Goal: Information Seeking & Learning: Check status

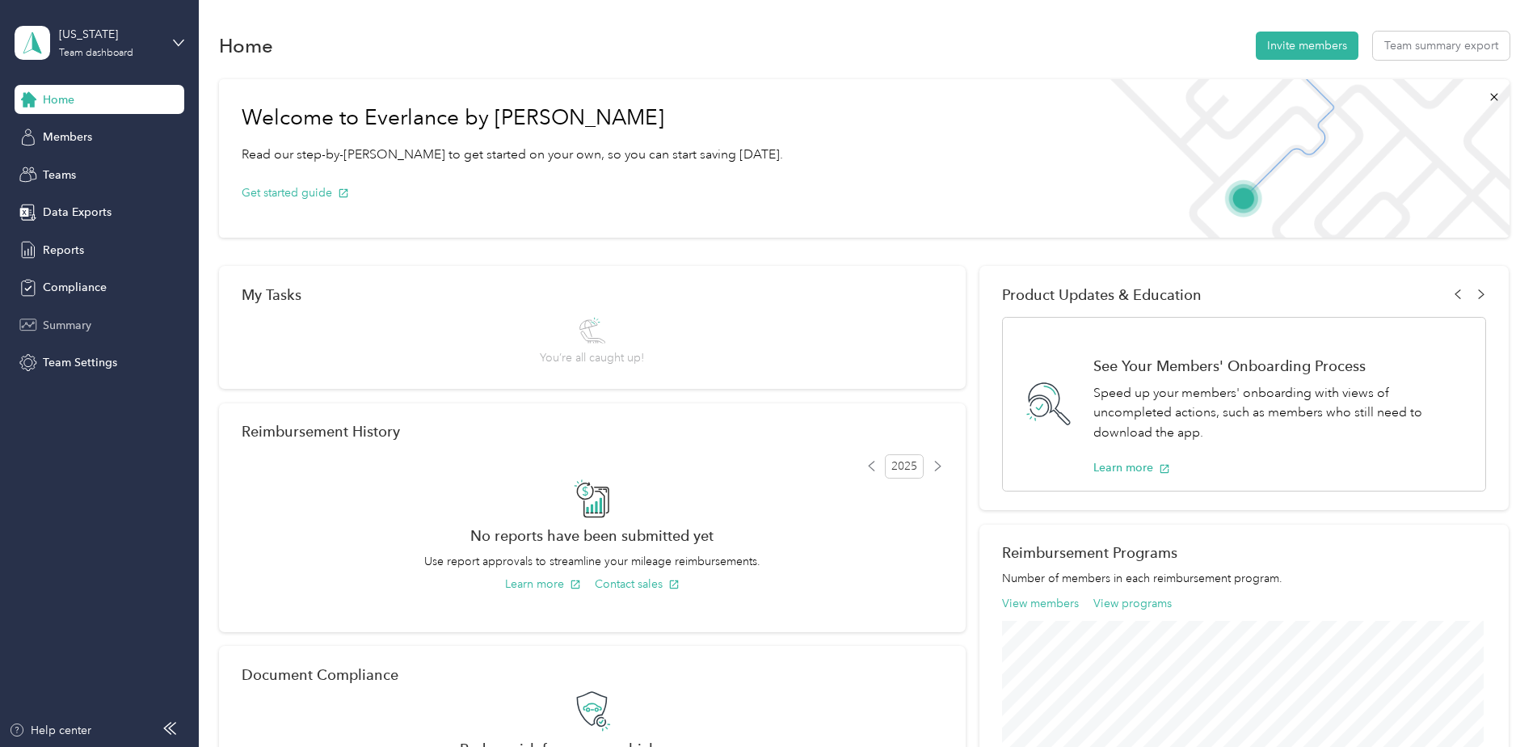
click at [67, 326] on span "Summary" at bounding box center [67, 325] width 48 height 17
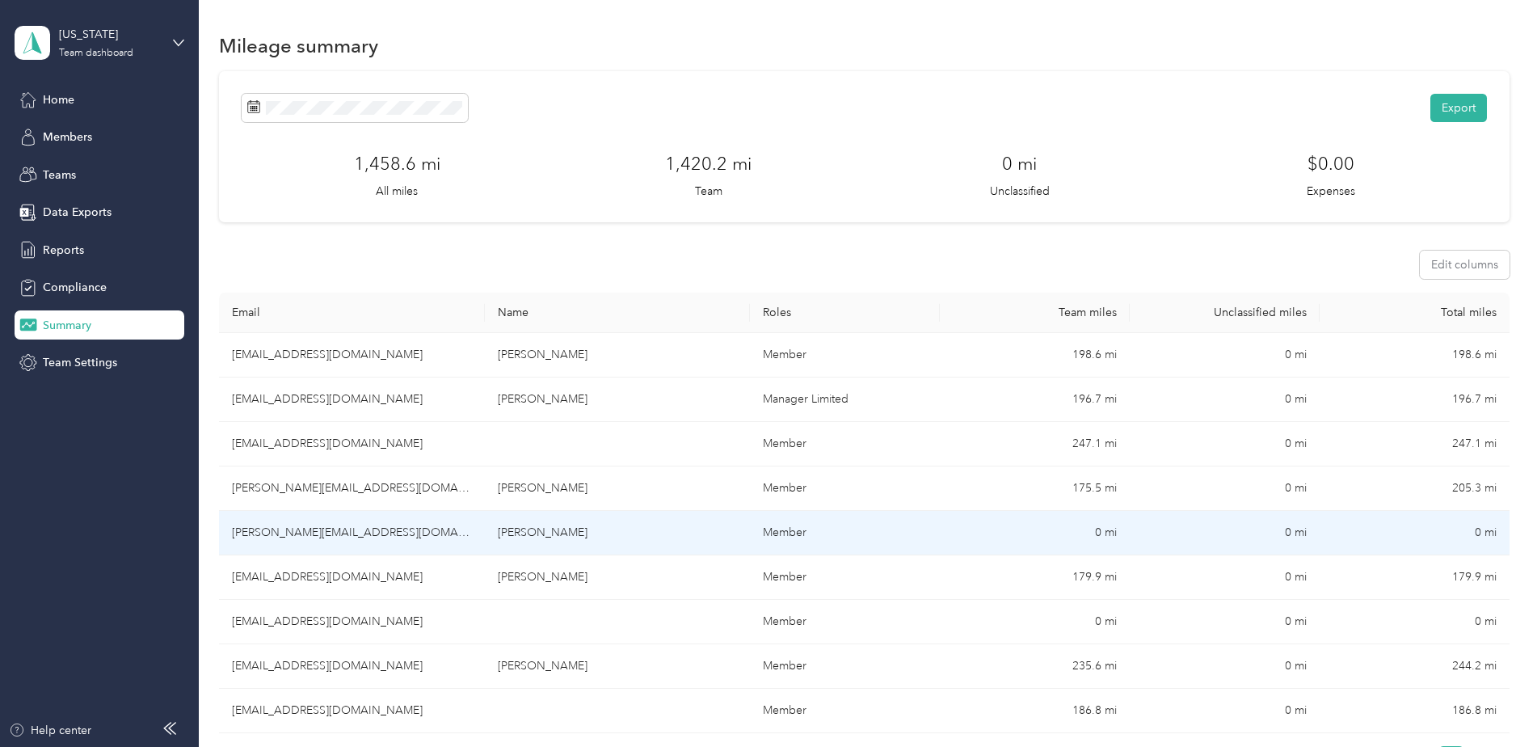
click at [1099, 533] on td "0 mi" at bounding box center [1035, 533] width 190 height 44
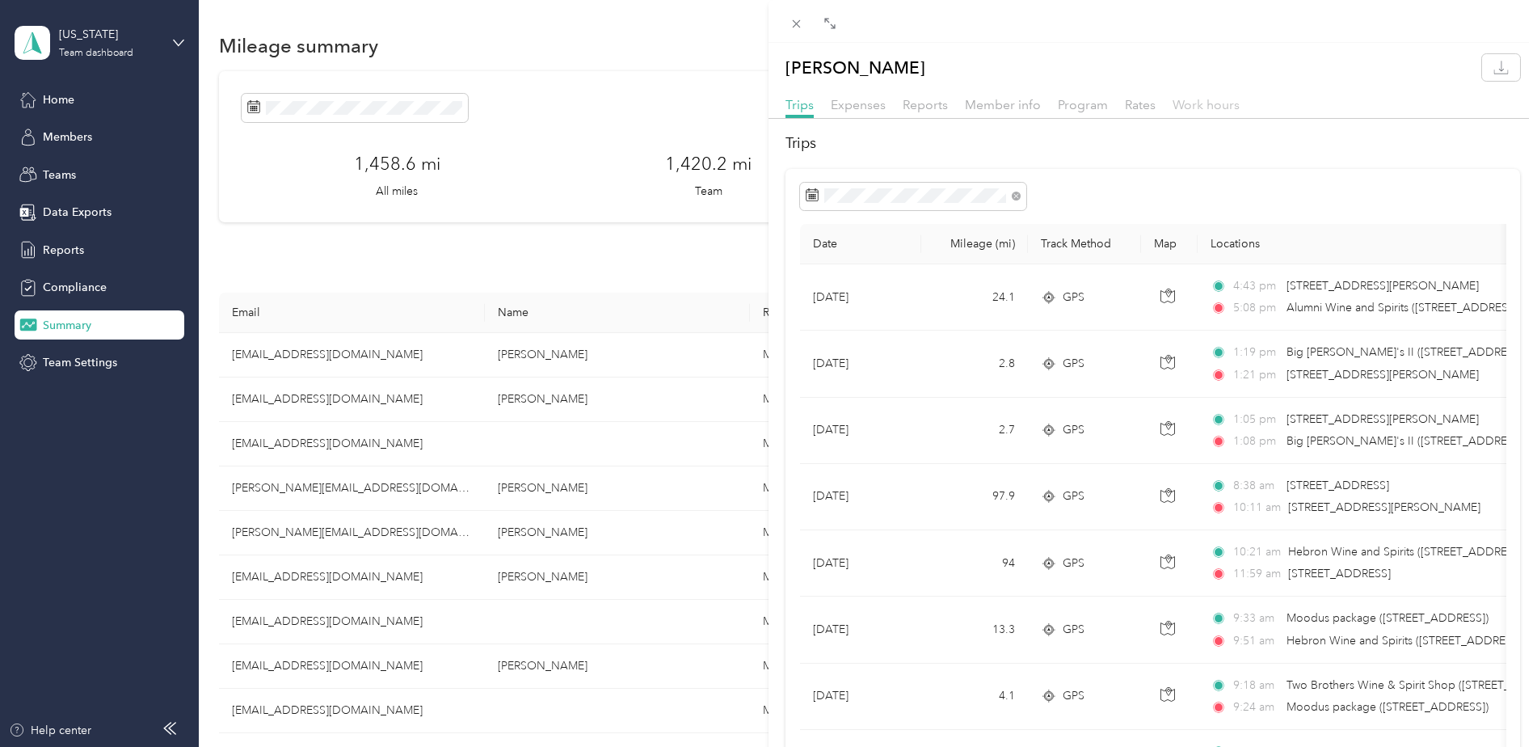
click at [1196, 103] on span "Work hours" at bounding box center [1206, 104] width 67 height 15
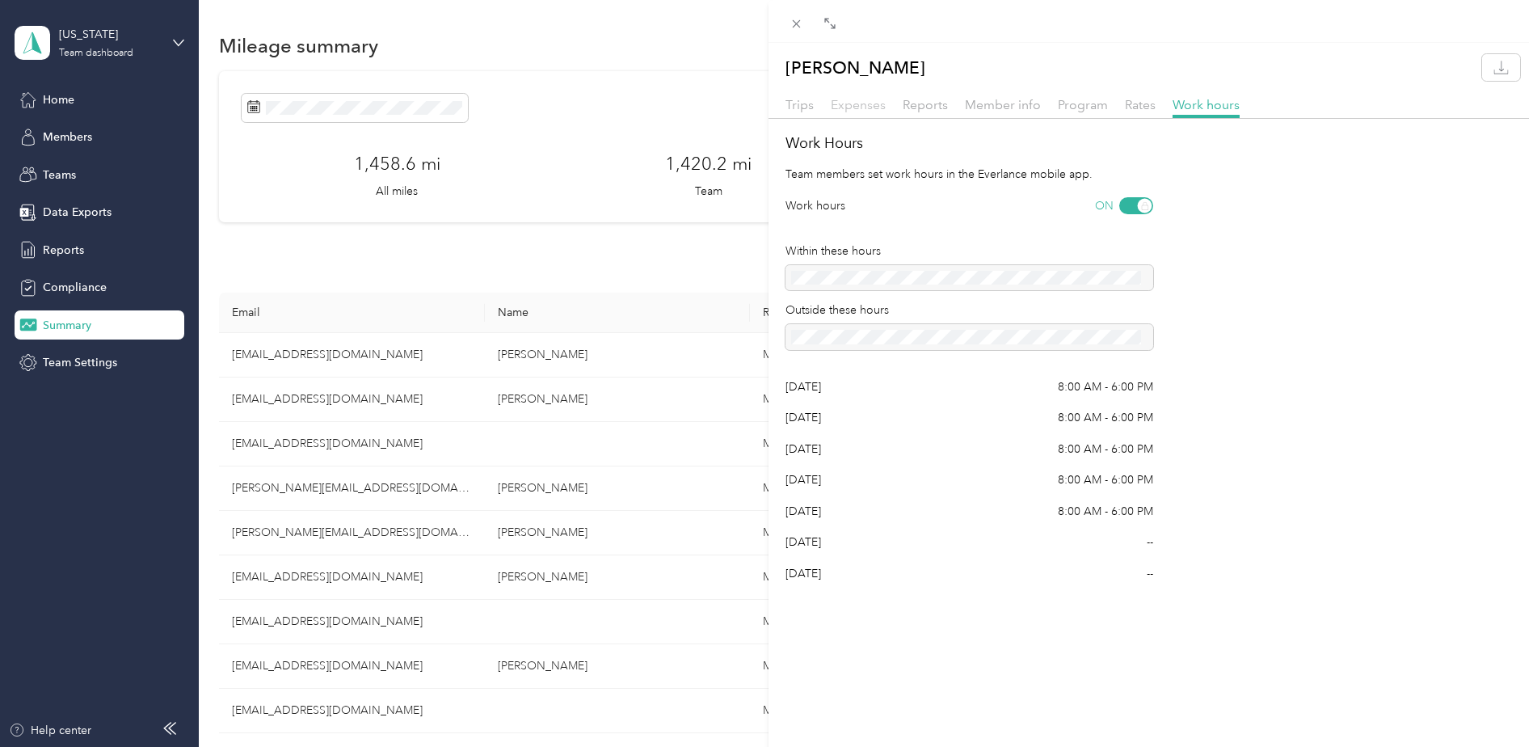
click at [858, 103] on span "Expenses" at bounding box center [858, 104] width 55 height 15
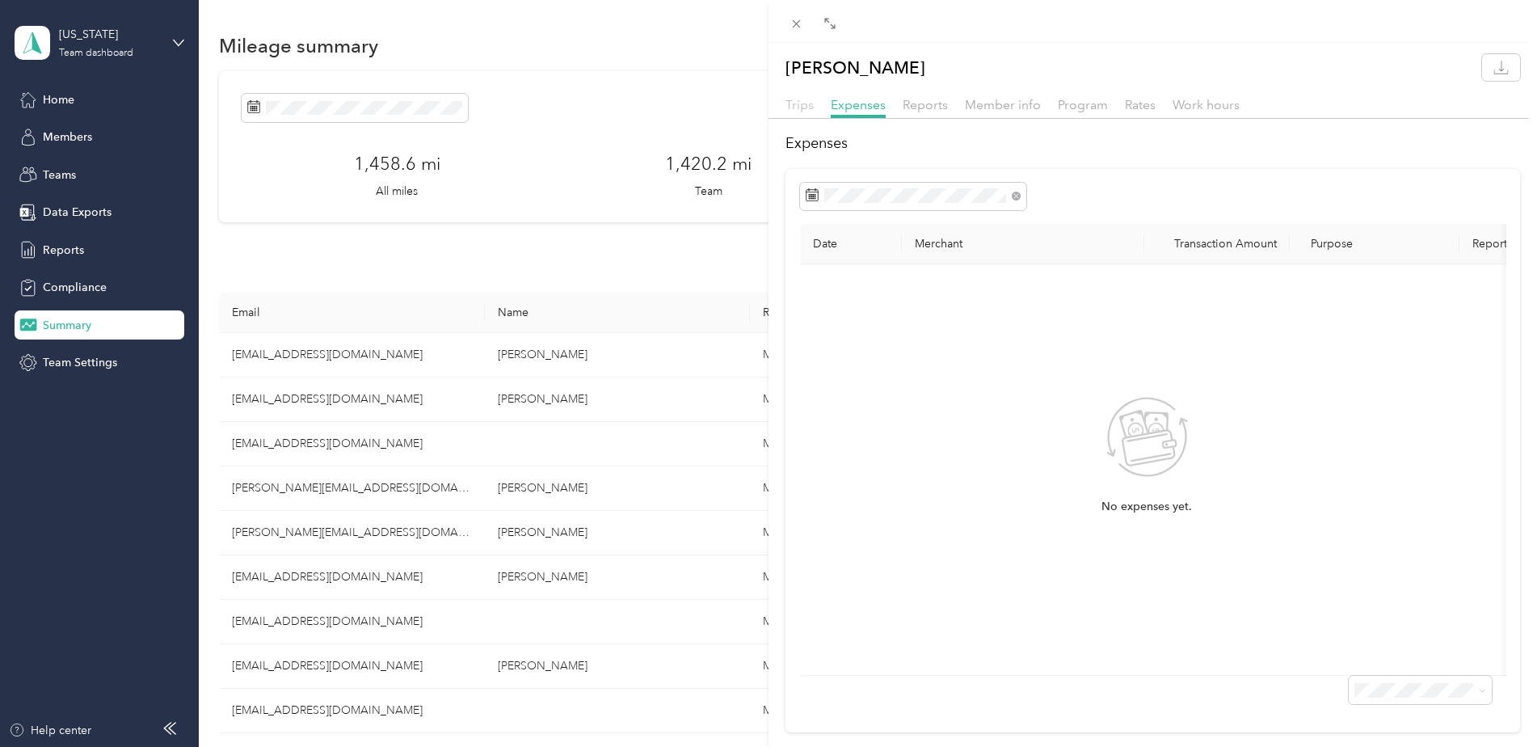
click at [797, 108] on span "Trips" at bounding box center [800, 104] width 28 height 15
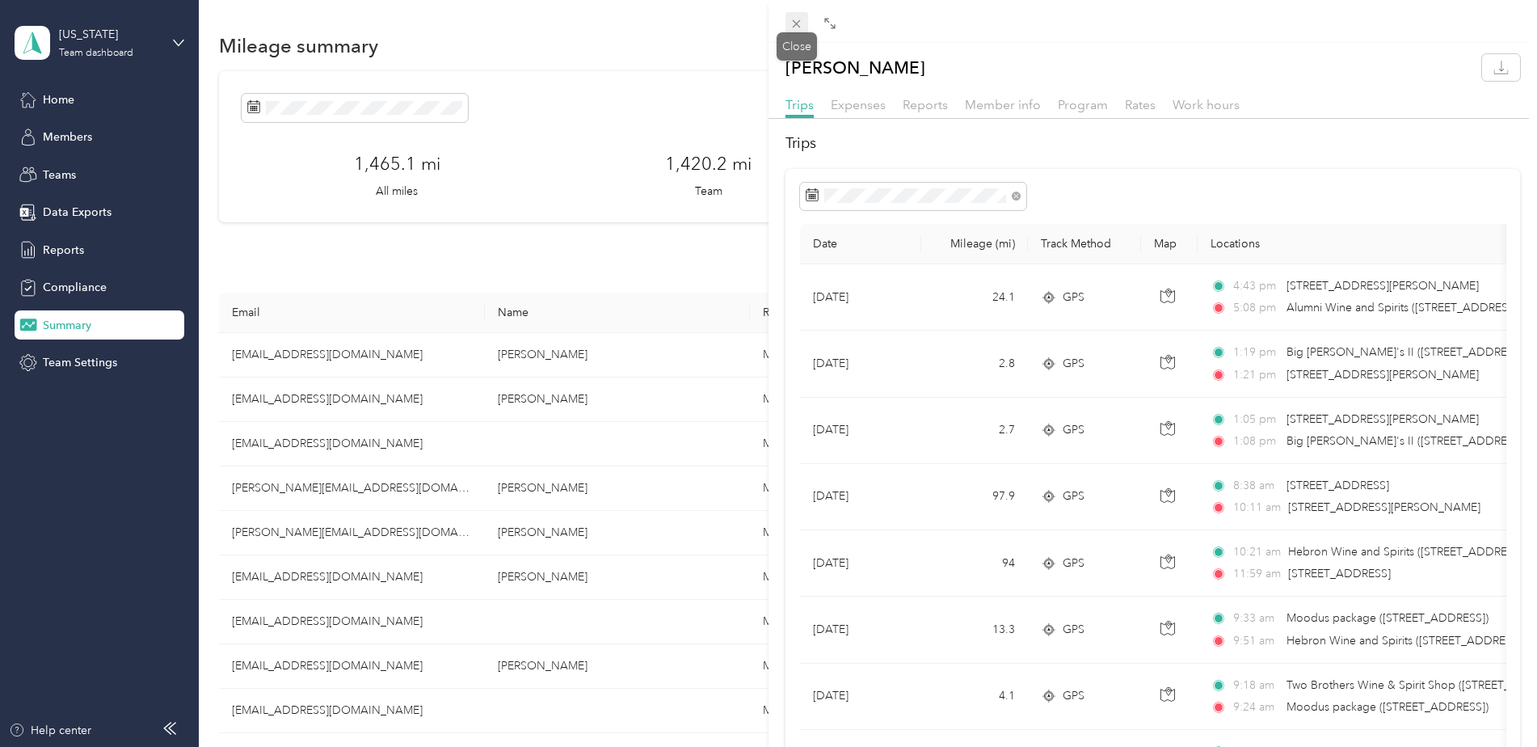
click at [794, 22] on icon at bounding box center [797, 24] width 14 height 14
